Goal: Task Accomplishment & Management: Complete application form

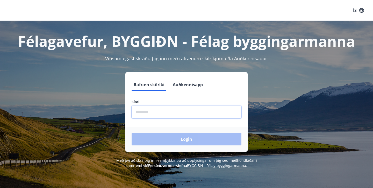
click at [192, 109] on input "phone" at bounding box center [187, 111] width 110 height 13
type input "********"
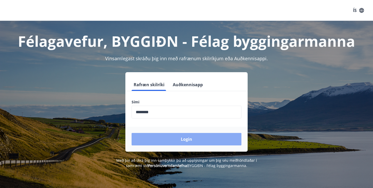
click at [181, 136] on button "Login" at bounding box center [187, 139] width 110 height 12
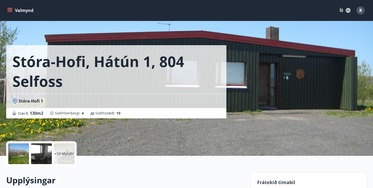
click at [8, 7] on button "Valmynd" at bounding box center [20, 10] width 29 height 9
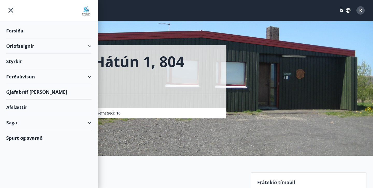
click at [47, 38] on div "Styrkir" at bounding box center [48, 30] width 85 height 15
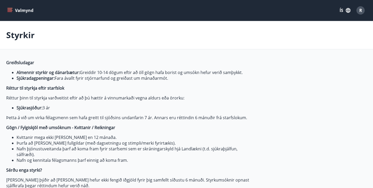
type input "***"
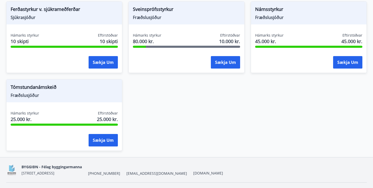
scroll to position [572, 0]
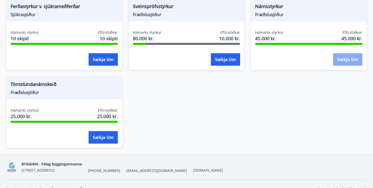
click at [342, 62] on button "Sækja um" at bounding box center [347, 59] width 29 height 12
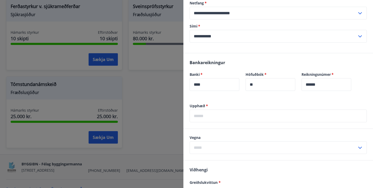
scroll to position [120, 0]
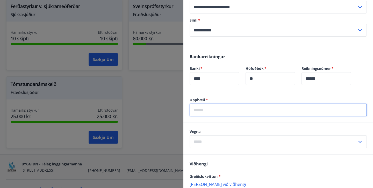
click at [227, 110] on input "text" at bounding box center [278, 109] width 177 height 13
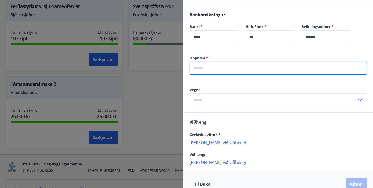
scroll to position [162, 0]
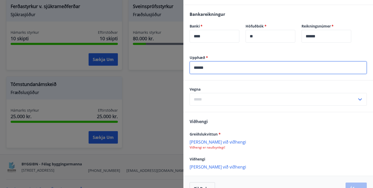
type input "******"
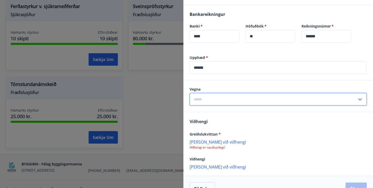
click at [239, 100] on input "text" at bounding box center [273, 99] width 167 height 13
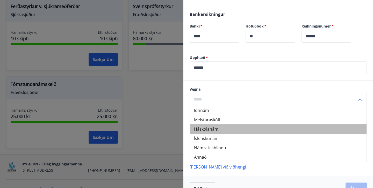
click at [222, 127] on li "Háskólanám" at bounding box center [278, 128] width 177 height 9
type input "**********"
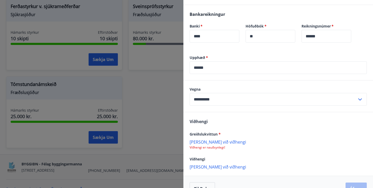
scroll to position [176, 0]
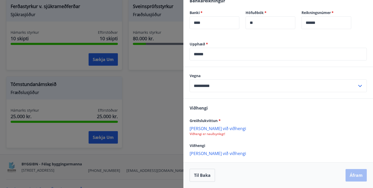
click at [218, 127] on p "Bæta við viðhengi" at bounding box center [278, 127] width 177 height 5
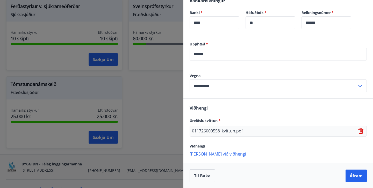
scroll to position [176, 0]
click at [358, 176] on button "Áfram" at bounding box center [356, 175] width 21 height 12
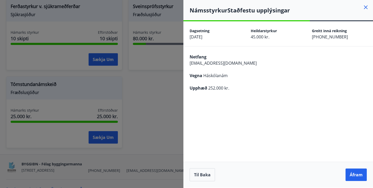
scroll to position [0, 0]
click at [358, 176] on button "Áfram" at bounding box center [356, 174] width 21 height 12
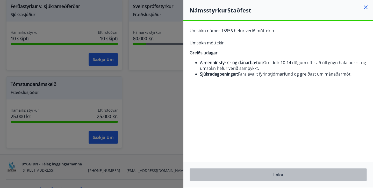
click at [302, 175] on button "Loka" at bounding box center [278, 174] width 177 height 13
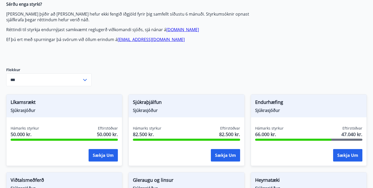
scroll to position [164, 0]
